Goal: Download file/media

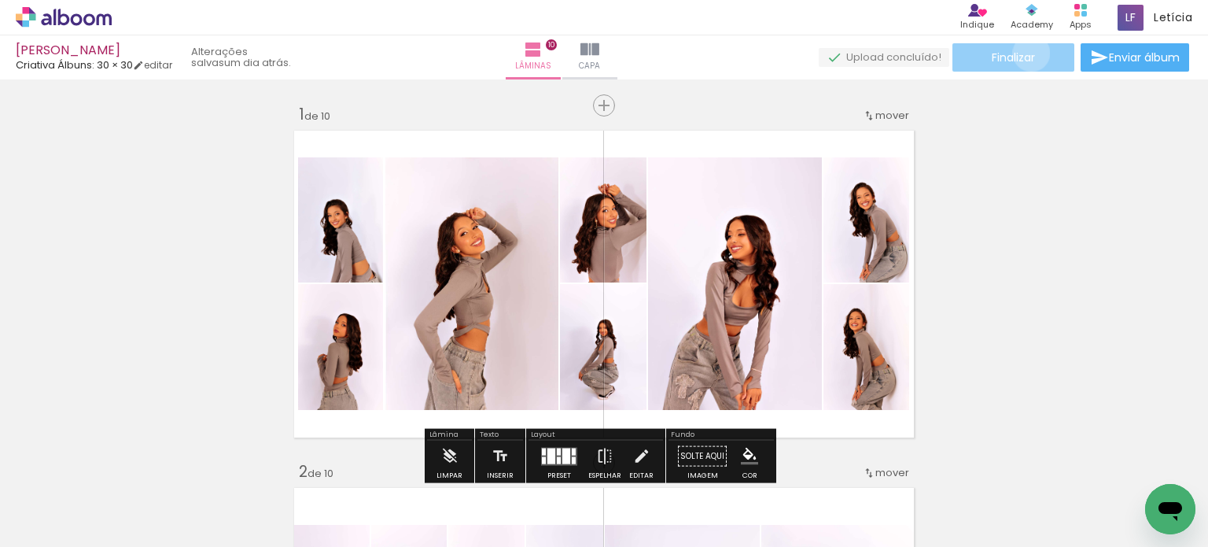
click at [1026, 53] on span "Finalizar" at bounding box center [1013, 57] width 43 height 11
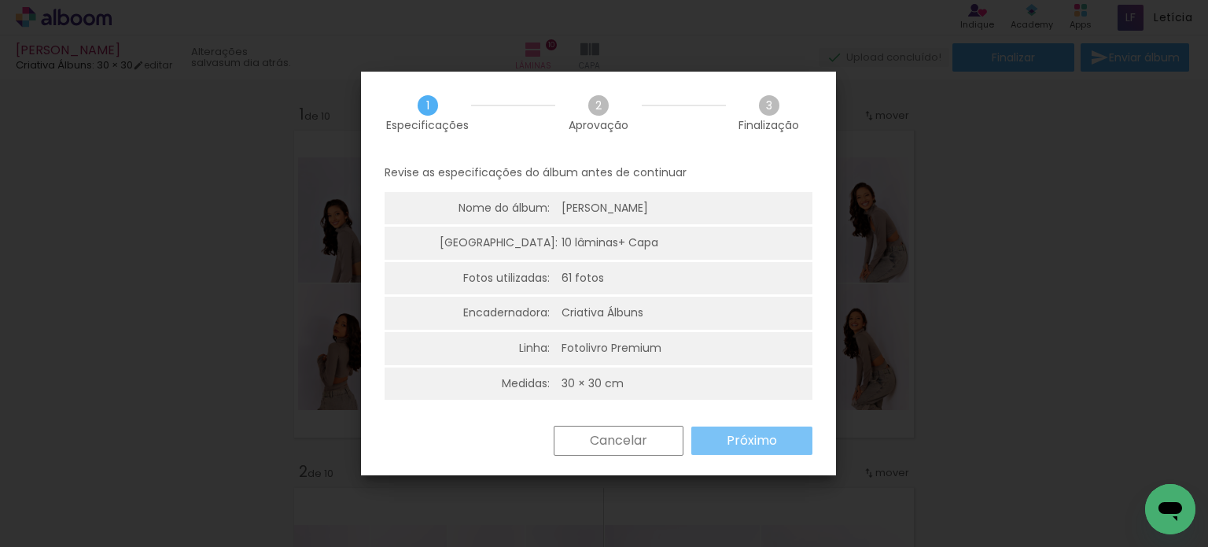
click at [0, 0] on slot "Próximo" at bounding box center [0, 0] width 0 height 0
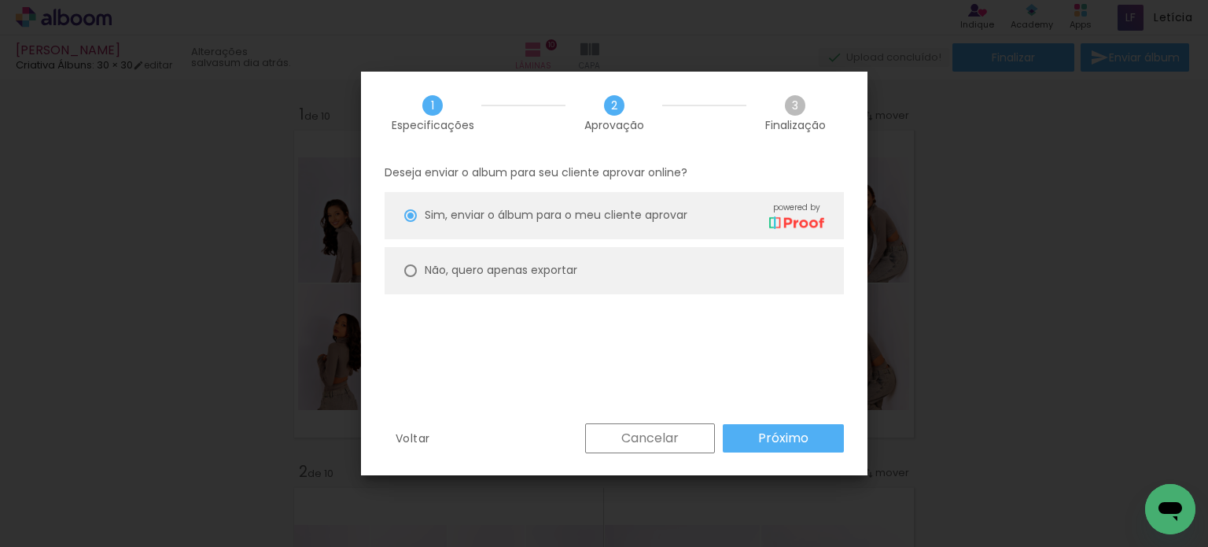
click at [706, 278] on paper-radio-button "Não, quero apenas exportar" at bounding box center [614, 270] width 459 height 47
type paper-radio-button "on"
click at [752, 441] on paper-button "Próximo" at bounding box center [783, 438] width 121 height 28
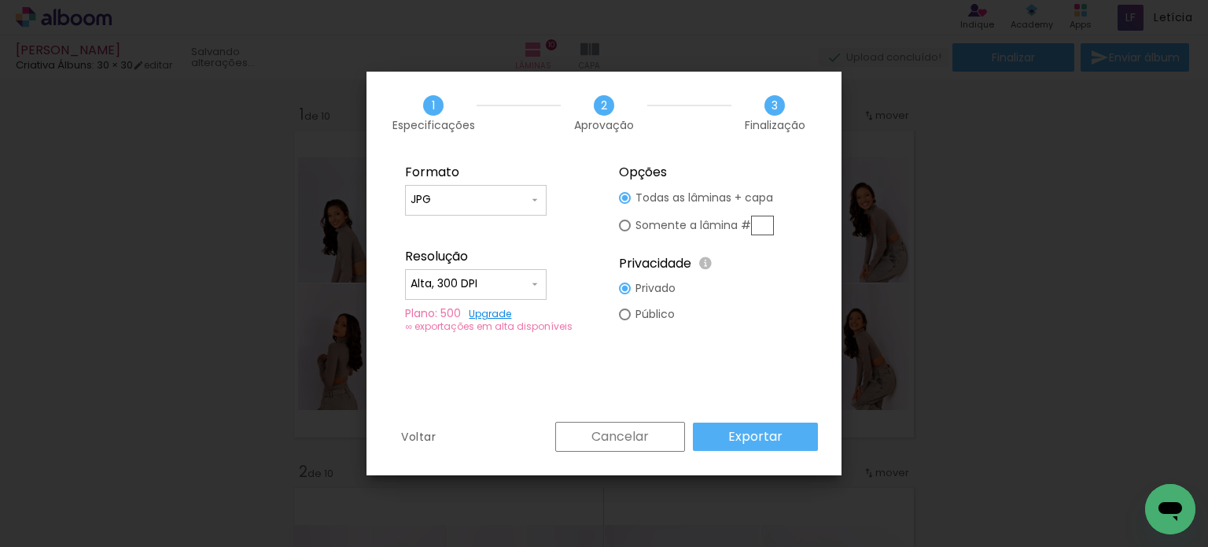
type input "Alta, 300 DPI"
click at [0, 0] on slot "Exportar" at bounding box center [0, 0] width 0 height 0
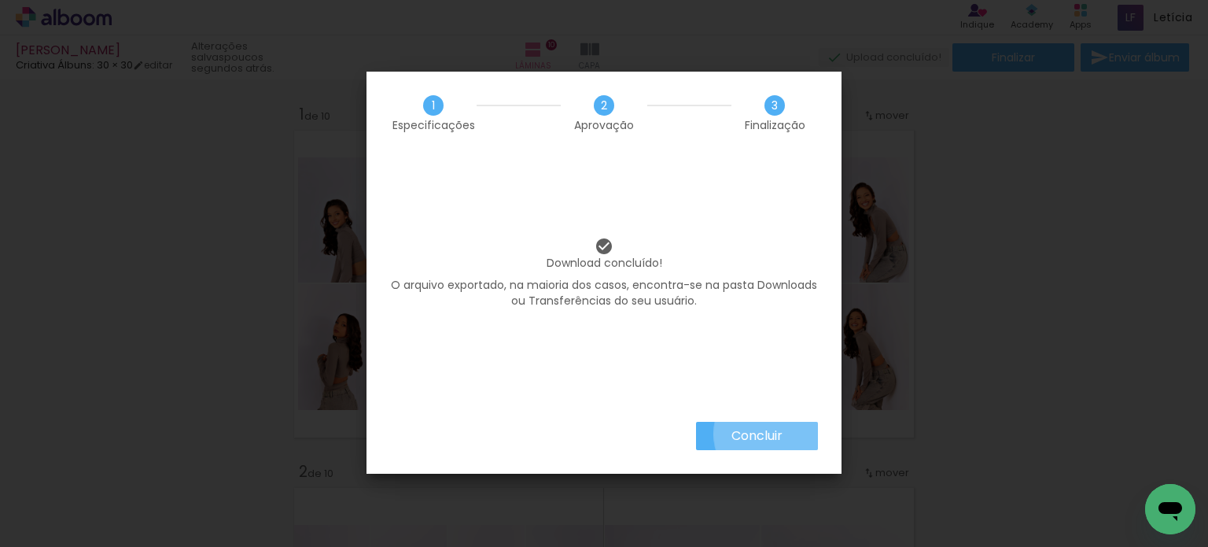
click at [0, 0] on slot "Concluir" at bounding box center [0, 0] width 0 height 0
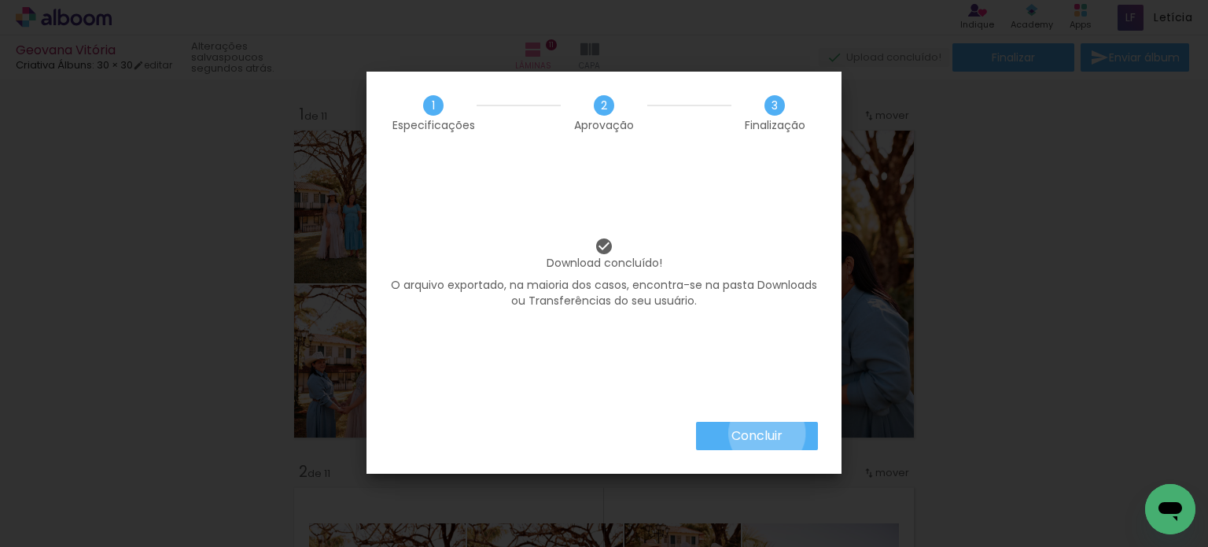
click at [0, 0] on slot "Concluir" at bounding box center [0, 0] width 0 height 0
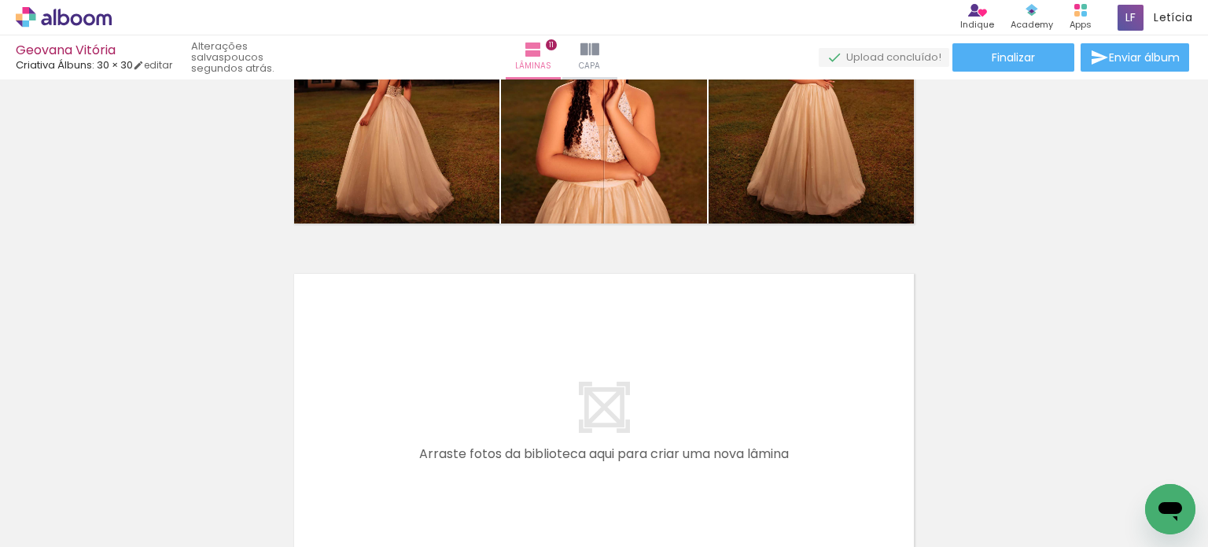
scroll to position [3876, 0]
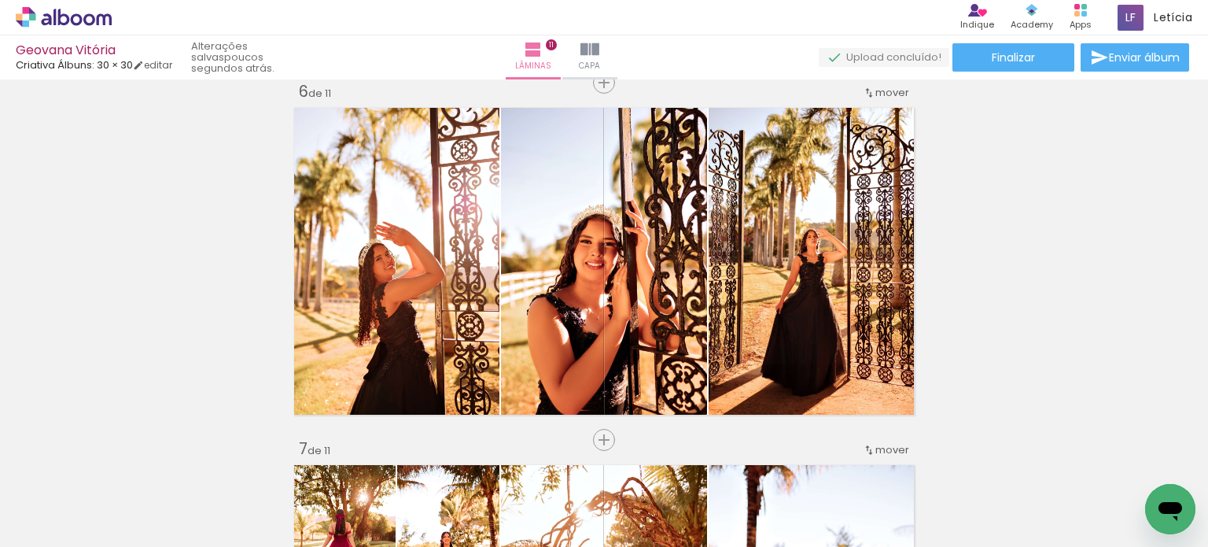
scroll to position [1780, 0]
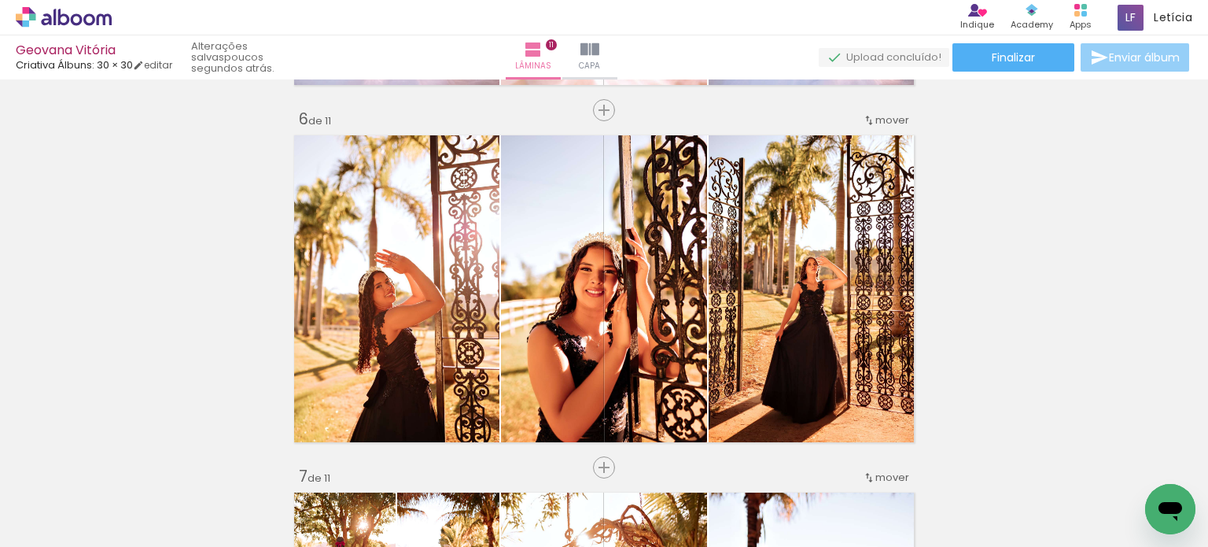
click at [1115, 57] on span "Enviar álbum" at bounding box center [1144, 57] width 71 height 11
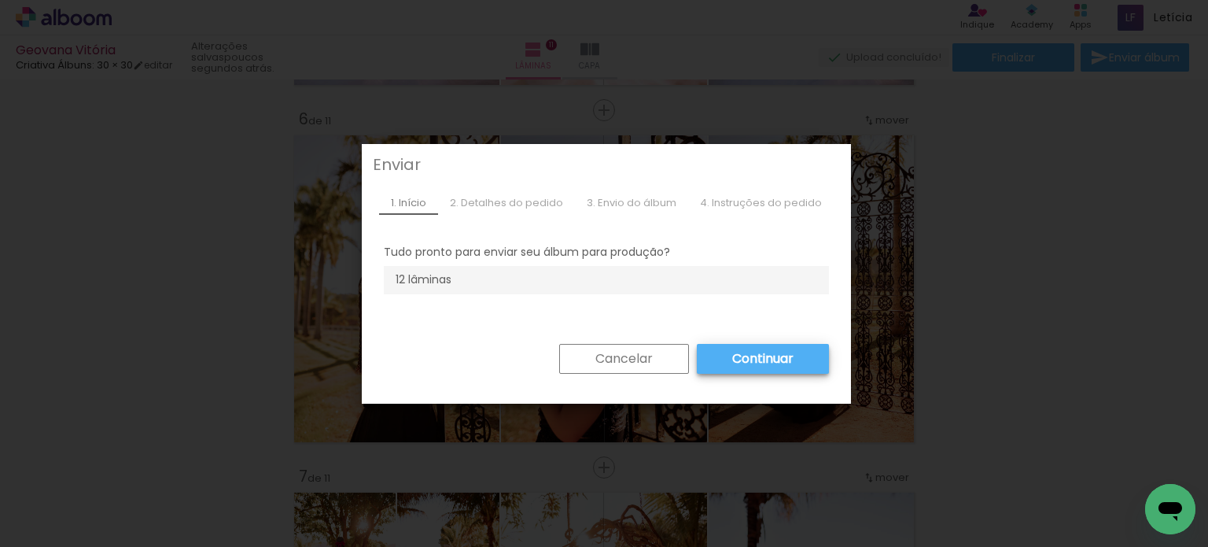
click at [642, 348] on paper-button "Cancelar" at bounding box center [624, 359] width 130 height 30
